Goal: Complete application form

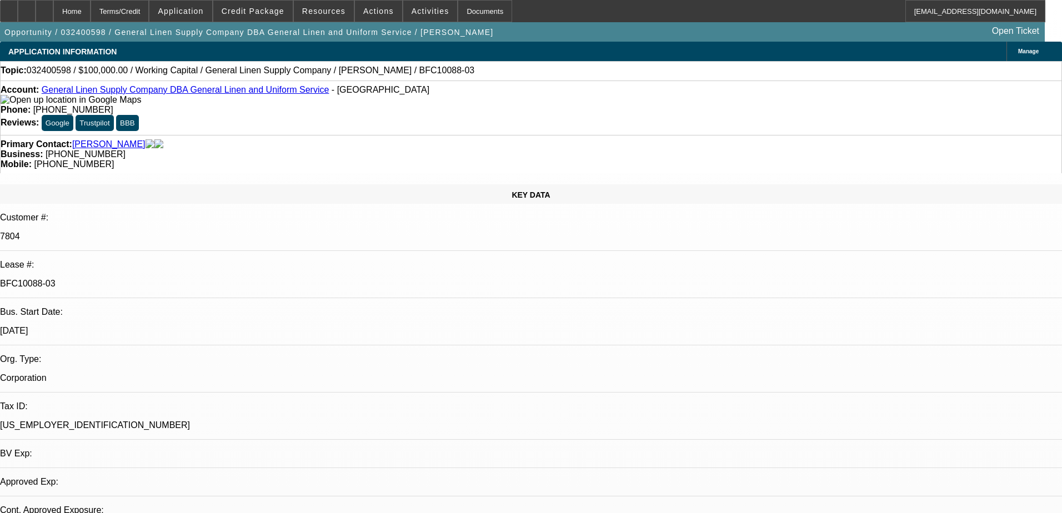
select select "0"
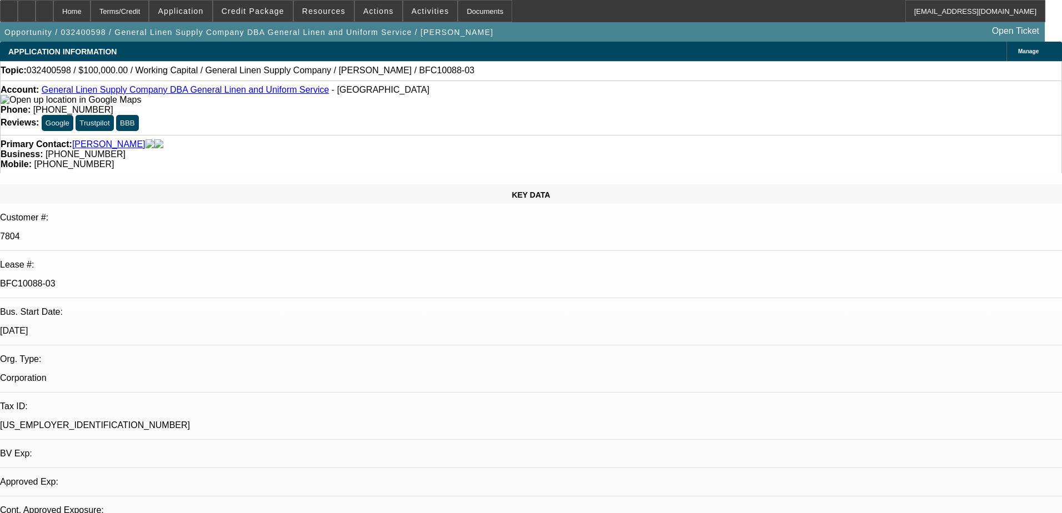
select select "0"
select select "1"
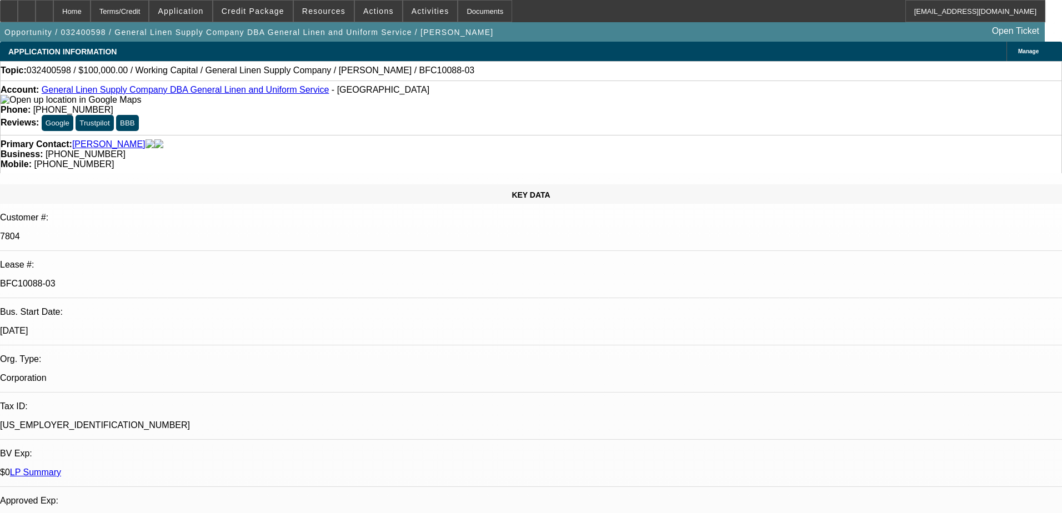
select select "2"
select select "6"
select select "1"
select select "2"
select select "6"
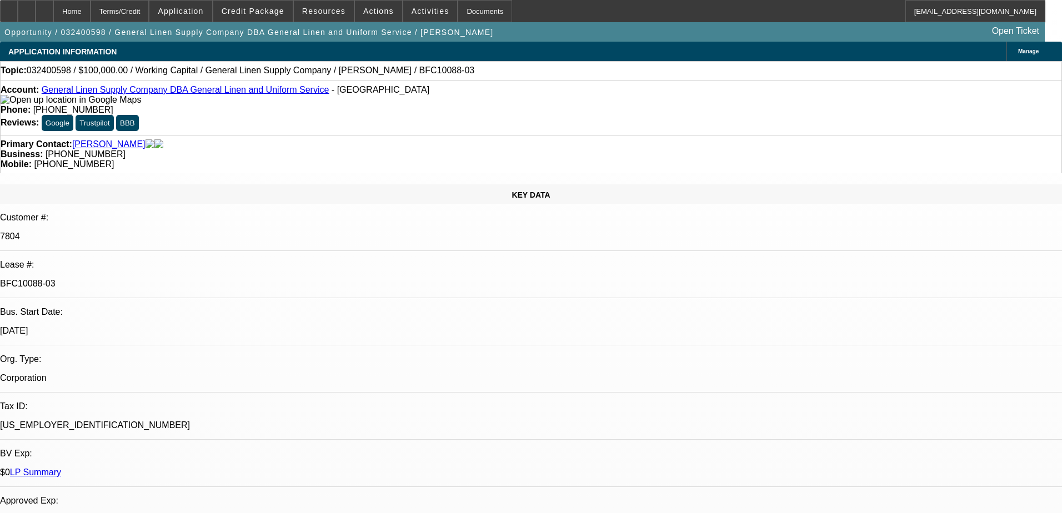
select select "1"
select select "2"
select select "6"
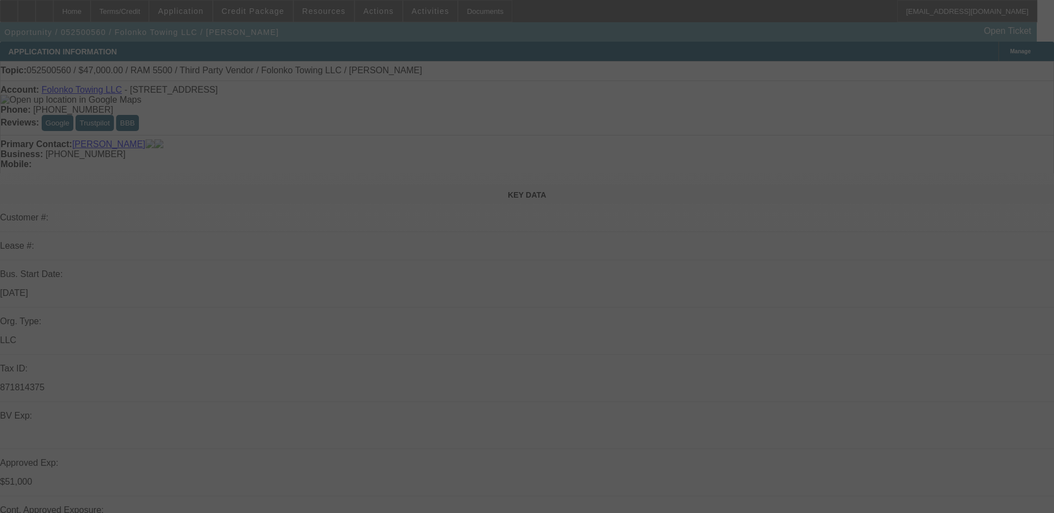
select select "0"
select select "2"
select select "0.1"
select select "0"
select select "2"
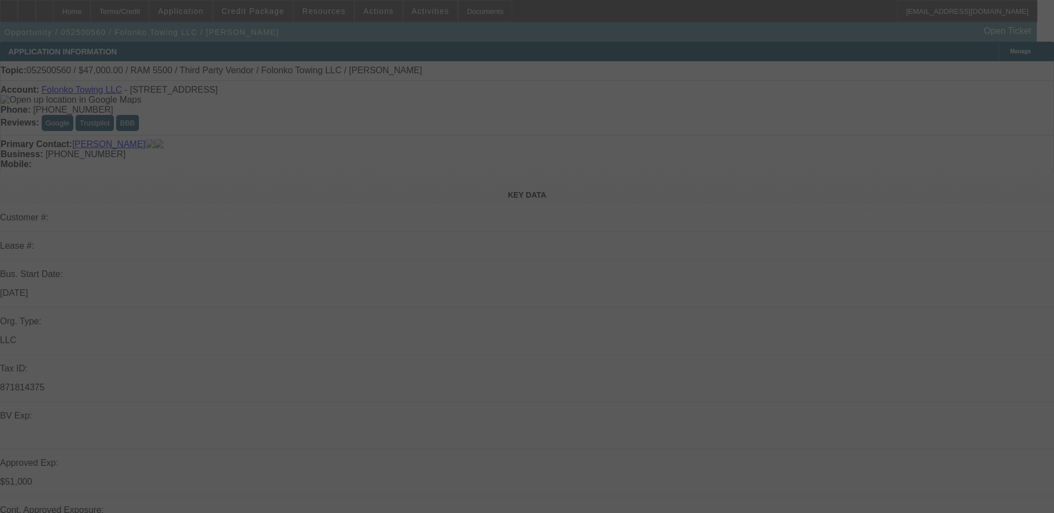
select select "0.1"
select select "0"
select select "0.1"
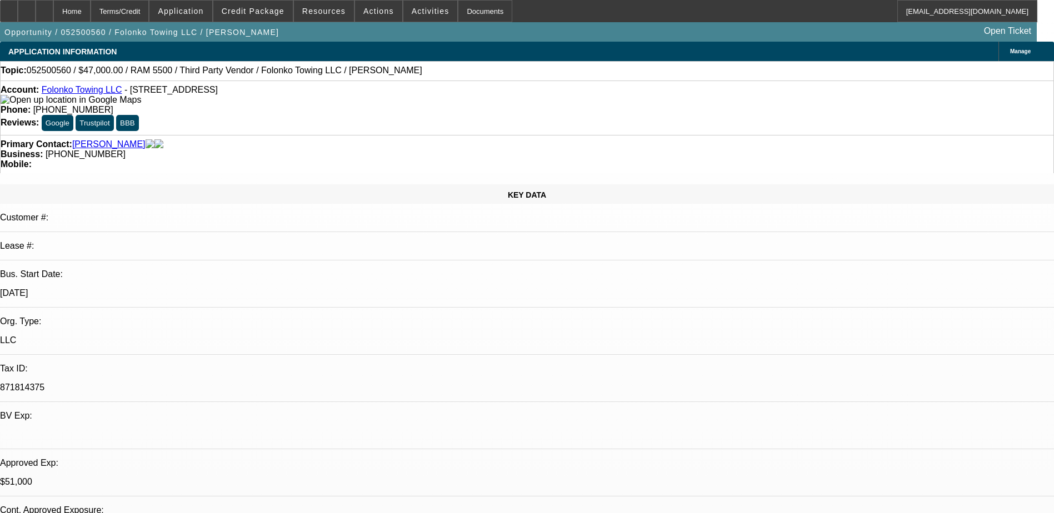
select select "1"
select select "2"
select select "4"
select select "1"
select select "2"
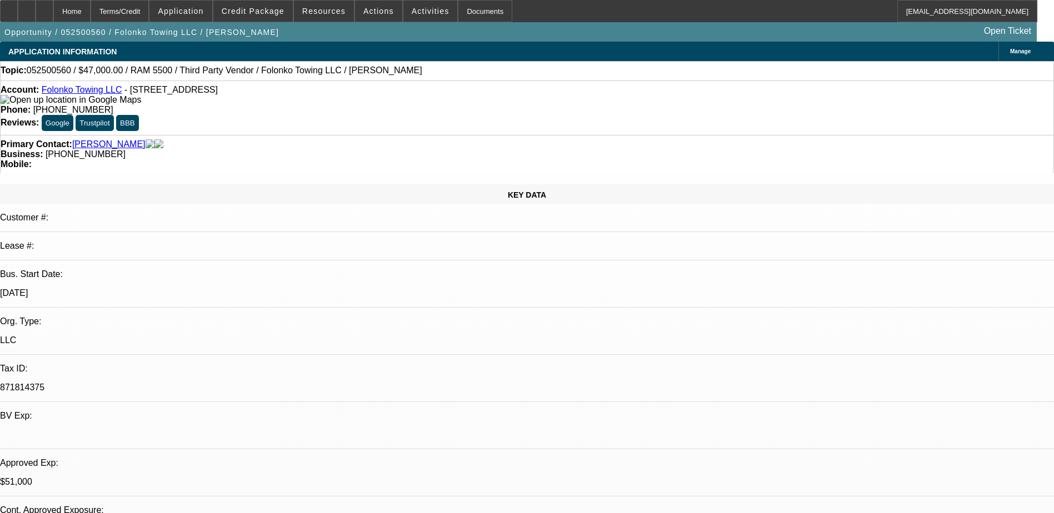
select select "4"
select select "1"
select select "2"
select select "4"
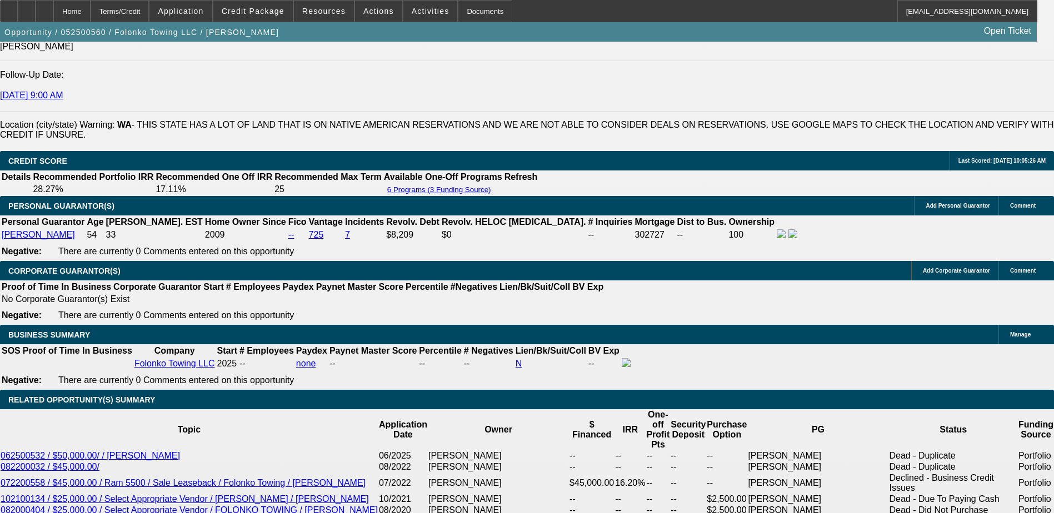
scroll to position [1500, 0]
